Goal: Task Accomplishment & Management: Manage account settings

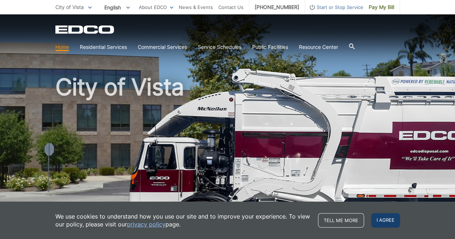
click at [387, 221] on span "I agree" at bounding box center [385, 220] width 29 height 14
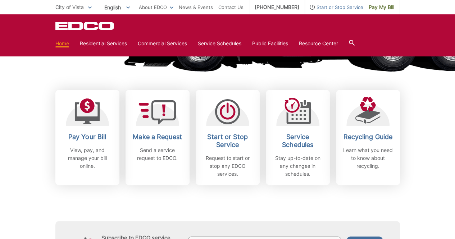
scroll to position [144, 0]
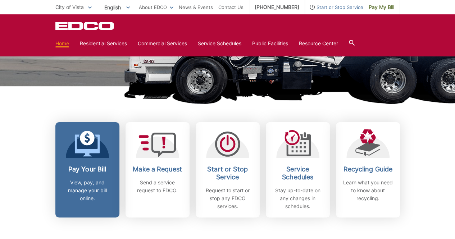
click at [95, 162] on link "Pay Your Bill View, pay, and manage your bill online." at bounding box center [87, 169] width 64 height 95
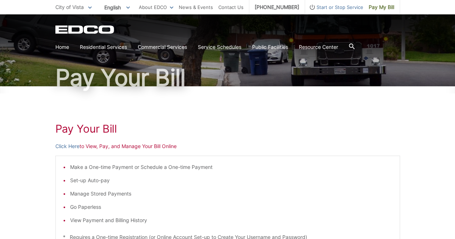
scroll to position [72, 0]
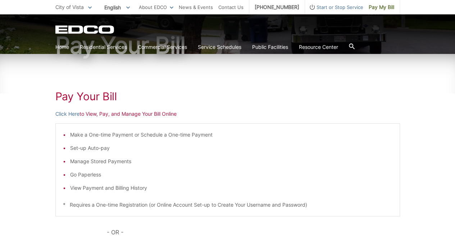
click at [97, 116] on p "Click Here to View, Pay, and Manage Your Bill Online" at bounding box center [227, 114] width 345 height 8
click at [70, 115] on link "Click Here" at bounding box center [67, 114] width 24 height 8
